Goal: Task Accomplishment & Management: Complete application form

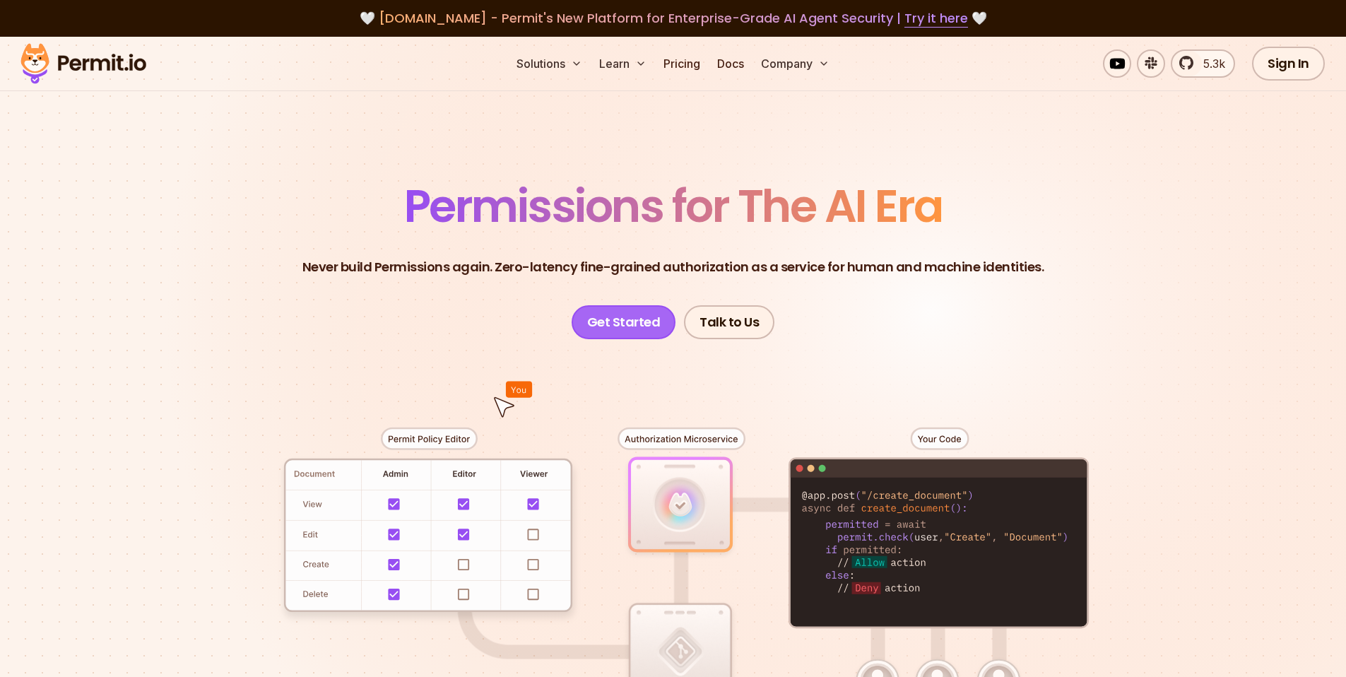
click at [605, 317] on link "Get Started" at bounding box center [623, 322] width 105 height 34
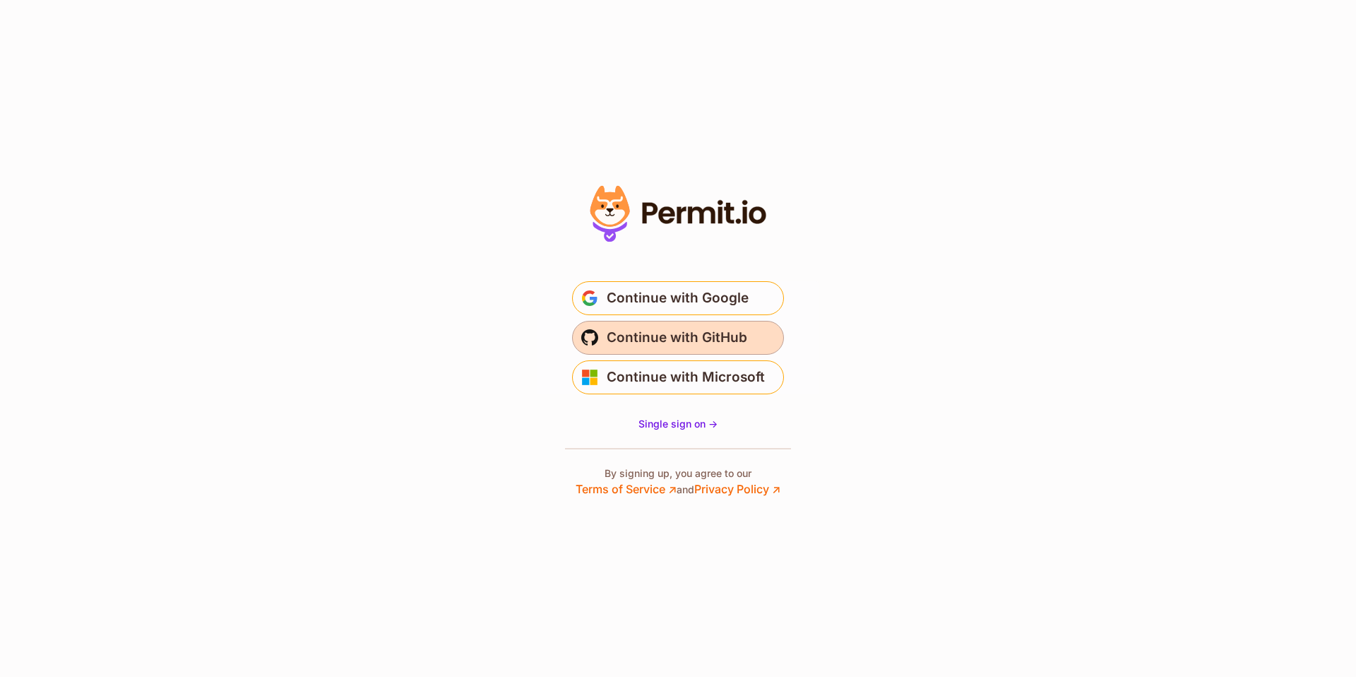
click at [670, 335] on span "Continue with GitHub" at bounding box center [677, 337] width 141 height 23
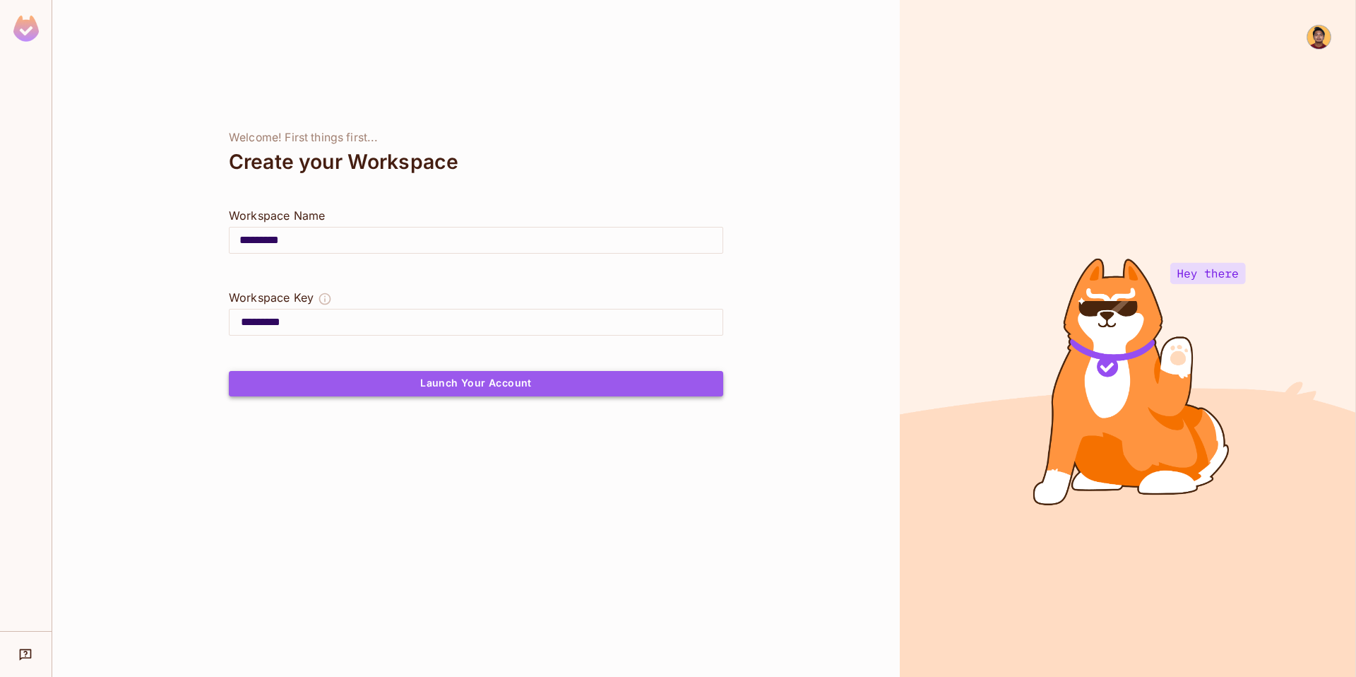
click at [677, 372] on button "Launch Your Account" at bounding box center [476, 383] width 494 height 25
